Goal: Navigation & Orientation: Find specific page/section

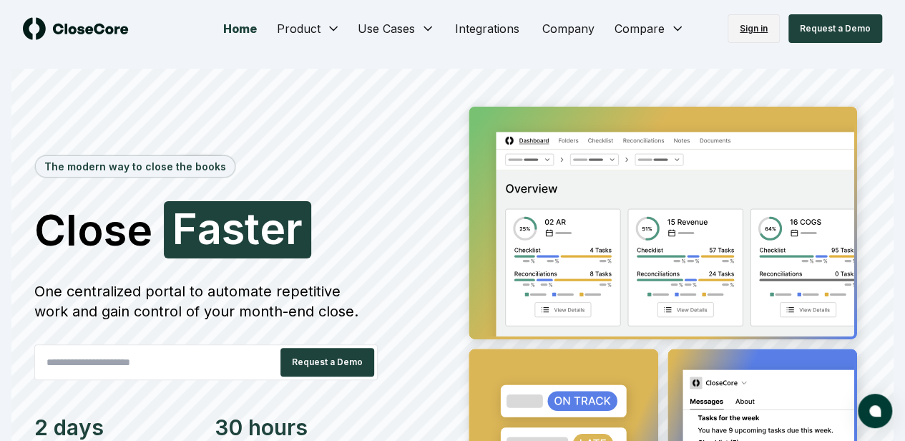
click at [749, 42] on link "Sign in" at bounding box center [753, 28] width 52 height 29
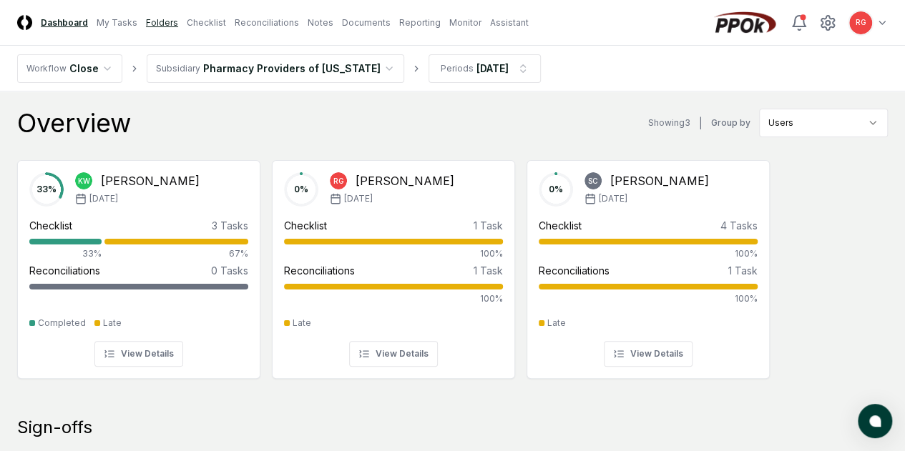
click at [172, 26] on link "Folders" at bounding box center [162, 22] width 32 height 13
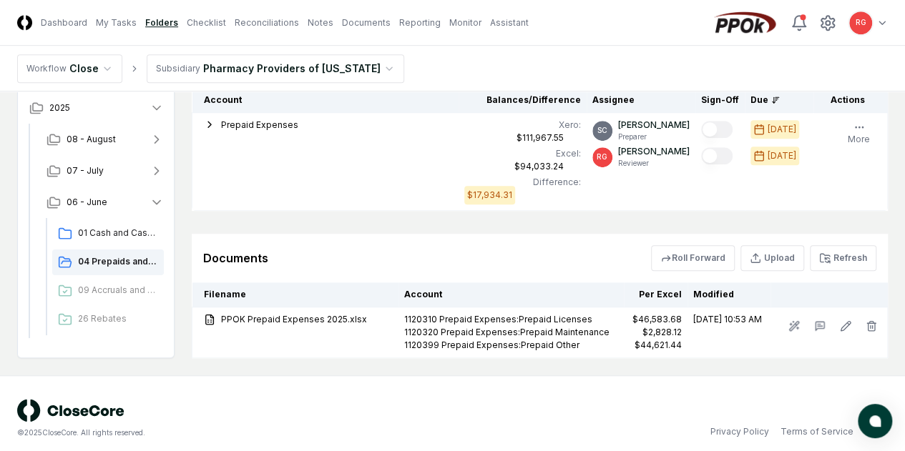
scroll to position [407, 0]
